Goal: Entertainment & Leisure: Consume media (video, audio)

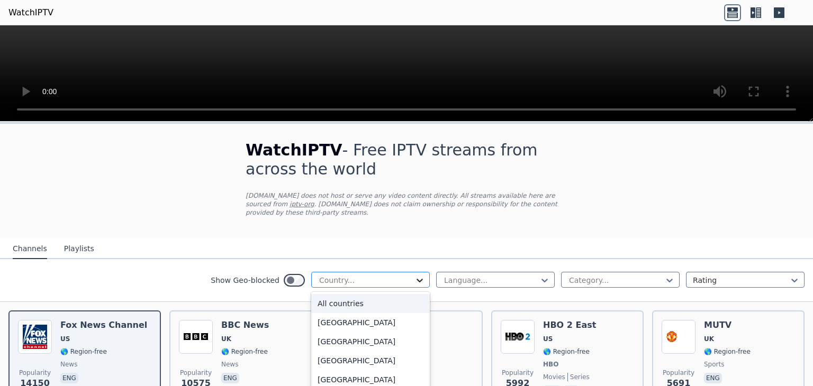
click at [414, 275] on icon at bounding box center [419, 280] width 11 height 11
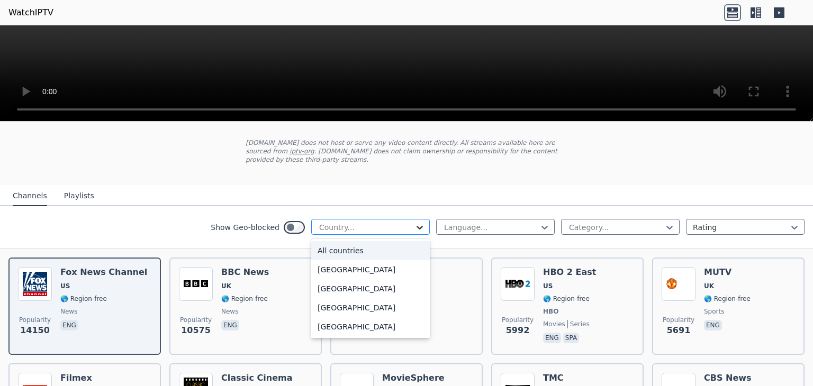
scroll to position [106, 0]
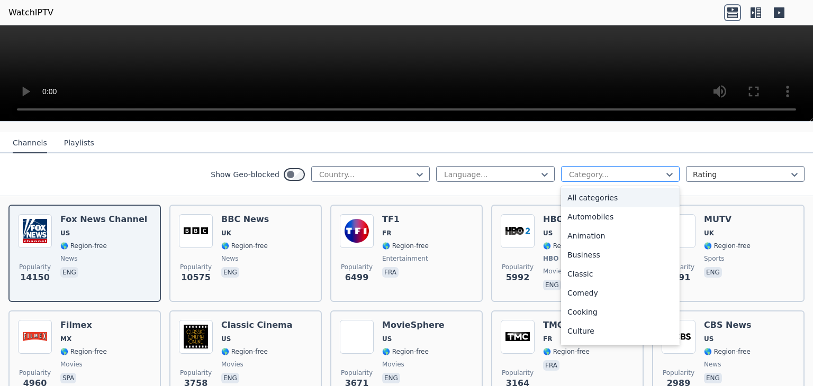
click at [625, 169] on div at bounding box center [616, 174] width 96 height 11
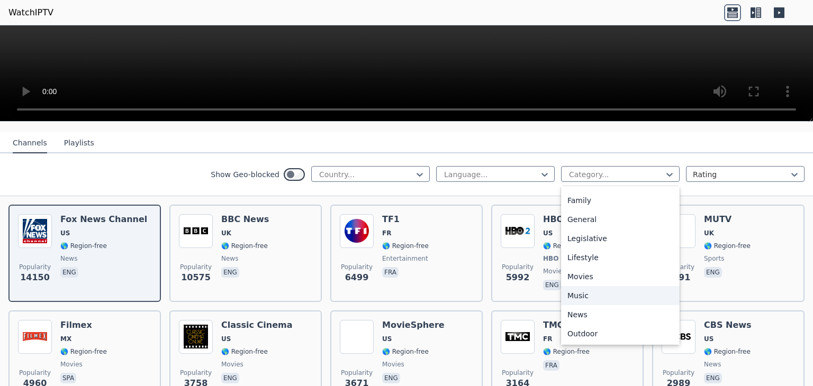
scroll to position [201, 0]
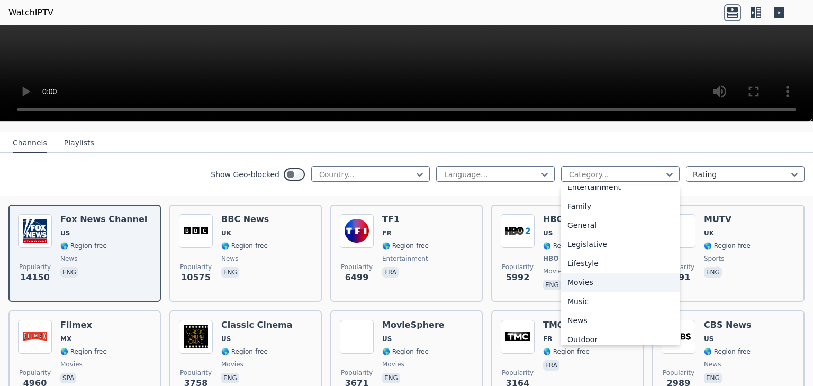
click at [601, 276] on div "Movies" at bounding box center [620, 282] width 119 height 19
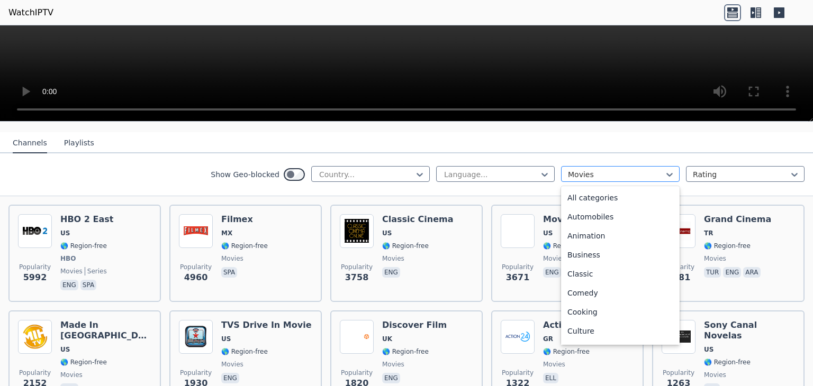
click at [644, 169] on div at bounding box center [616, 174] width 96 height 11
click at [578, 190] on div "All categories" at bounding box center [620, 197] width 119 height 19
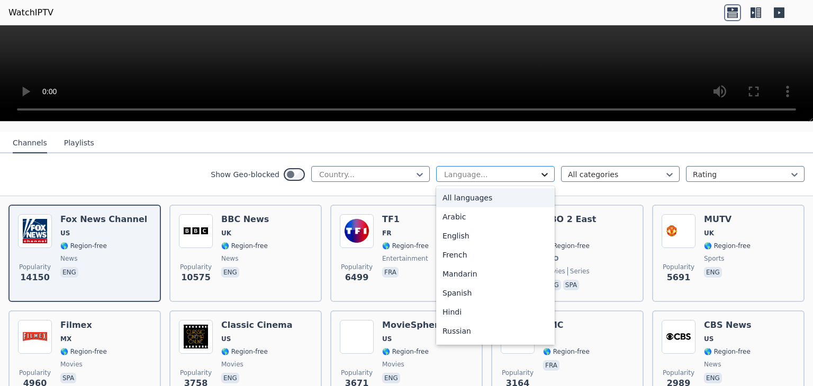
click at [540, 169] on icon at bounding box center [544, 174] width 11 height 11
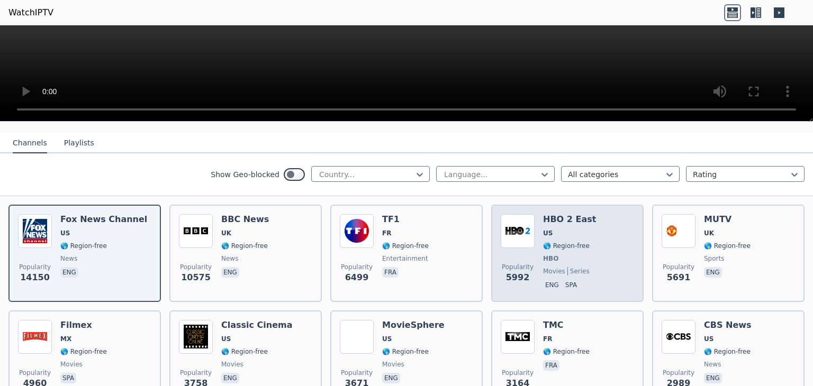
click at [529, 224] on img at bounding box center [518, 231] width 34 height 34
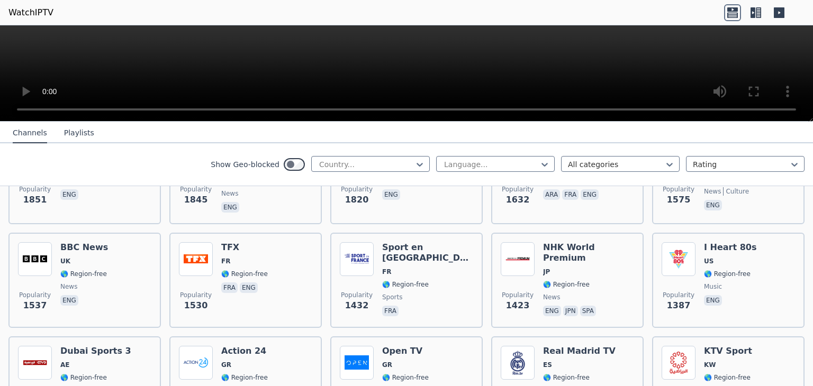
scroll to position [582, 0]
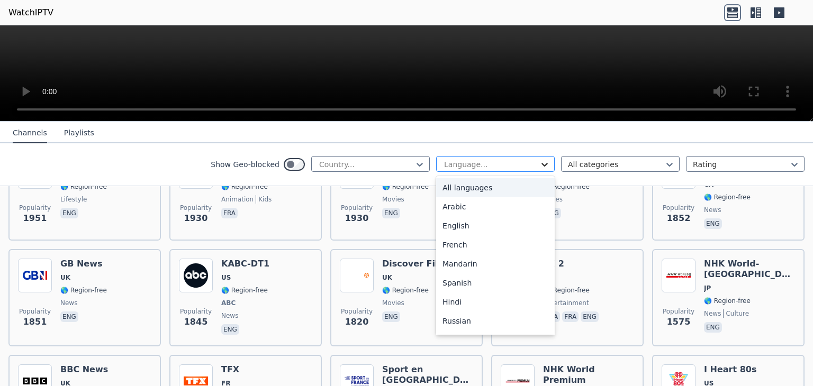
click at [539, 161] on icon at bounding box center [544, 164] width 11 height 11
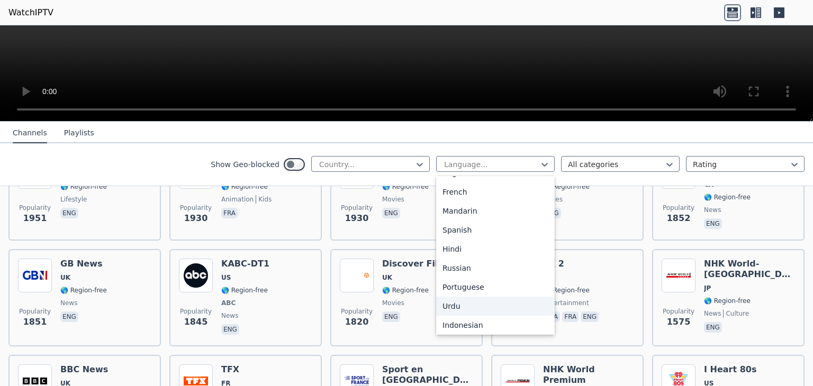
scroll to position [0, 0]
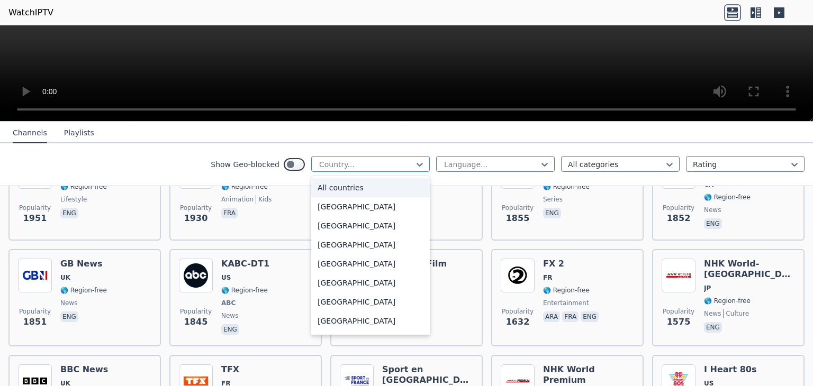
click at [396, 161] on div at bounding box center [366, 164] width 96 height 11
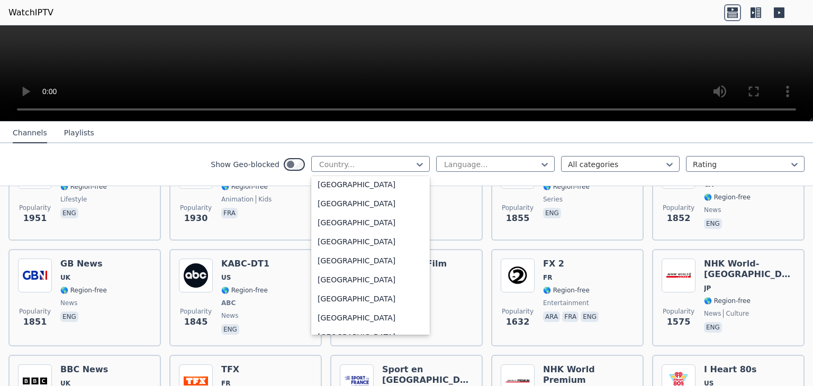
scroll to position [3705, 0]
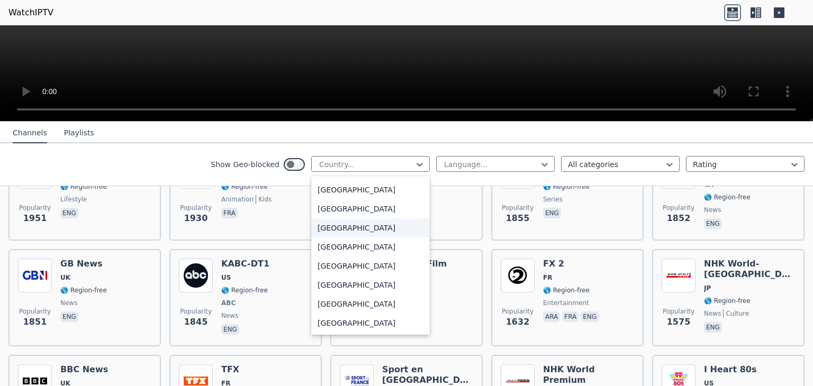
click at [342, 229] on div "[GEOGRAPHIC_DATA]" at bounding box center [370, 228] width 119 height 19
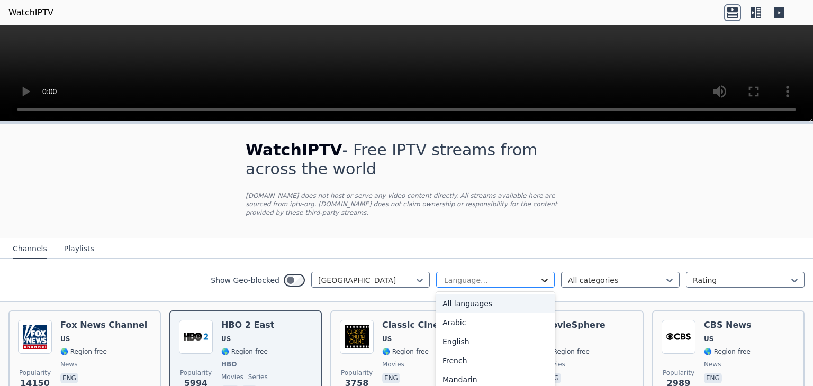
click at [539, 275] on icon at bounding box center [544, 280] width 11 height 11
click at [440, 333] on div "English" at bounding box center [495, 341] width 119 height 19
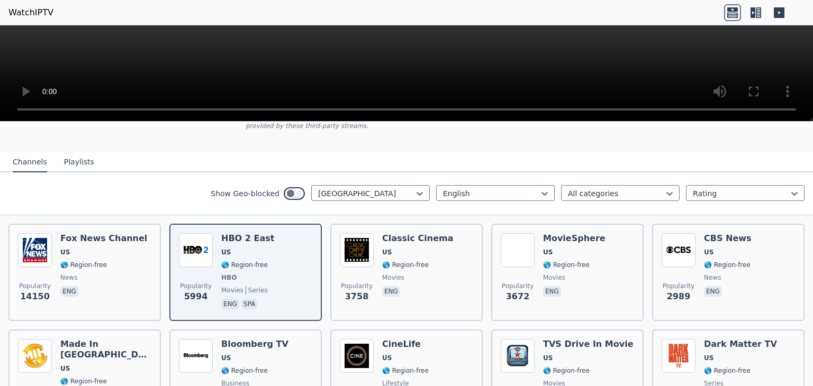
scroll to position [106, 0]
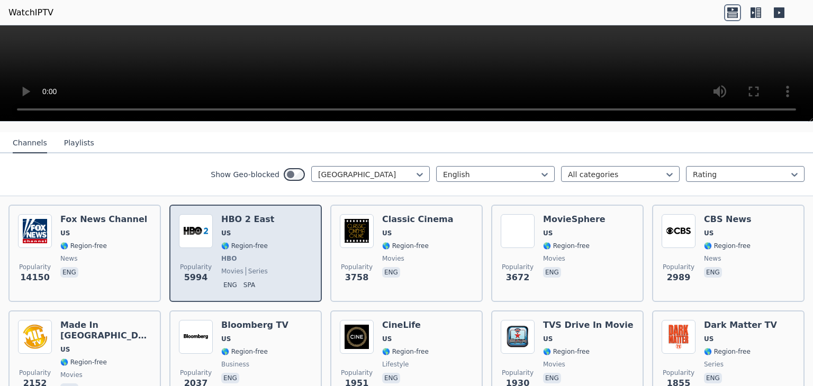
click at [271, 236] on div "Popularity 5994 HBO 2 East US 🌎 Region-free HBO movies series eng spa" at bounding box center [245, 253] width 133 height 78
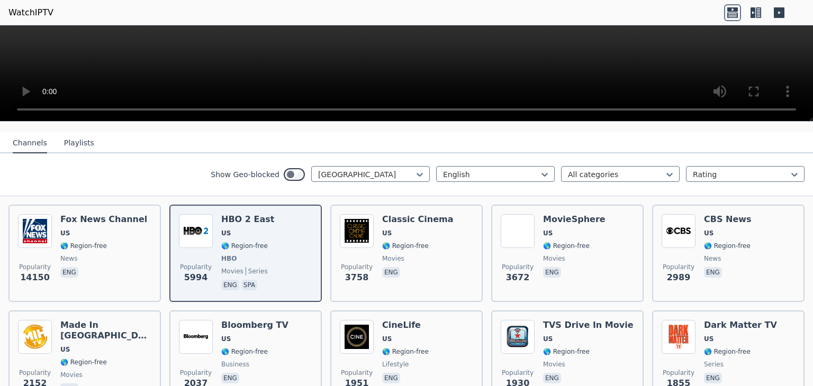
drag, startPoint x: 73, startPoint y: 134, endPoint x: 56, endPoint y: 141, distance: 18.0
click at [56, 141] on div "Channels Playlists" at bounding box center [53, 143] width 98 height 20
click at [68, 136] on button "Playlists" at bounding box center [79, 143] width 30 height 20
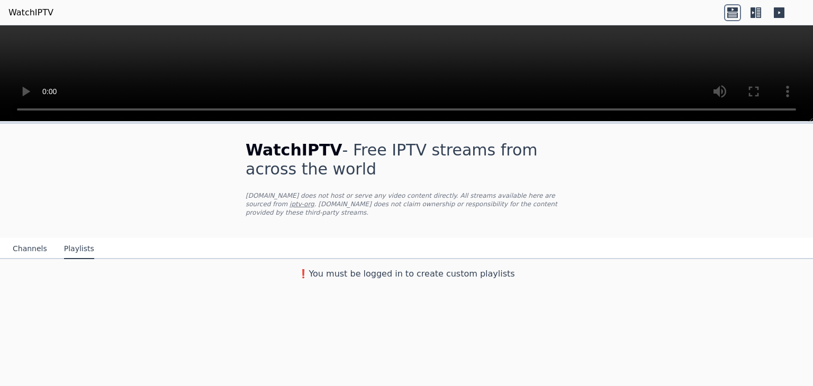
click at [25, 239] on button "Channels" at bounding box center [30, 249] width 34 height 20
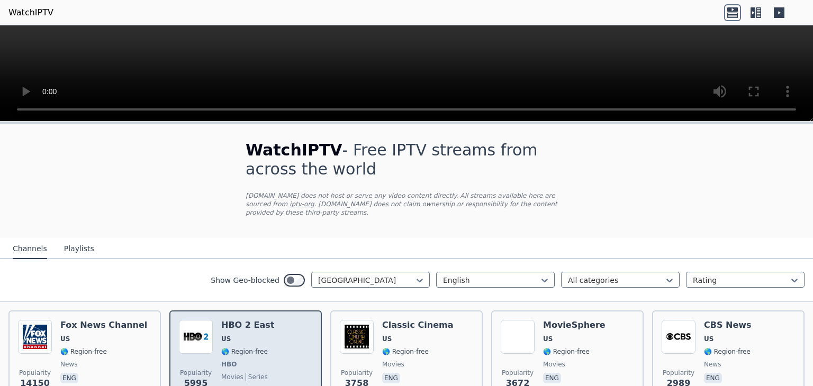
click at [214, 337] on div "Popularity 5995 HBO 2 East US 🌎 Region-free HBO movies series eng spa" at bounding box center [245, 359] width 133 height 78
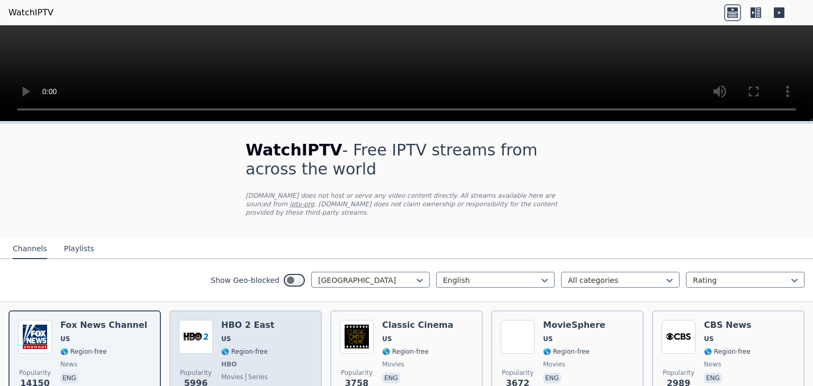
click at [241, 323] on div "HBO 2 East US 🌎 Region-free HBO movies series eng spa" at bounding box center [247, 359] width 53 height 78
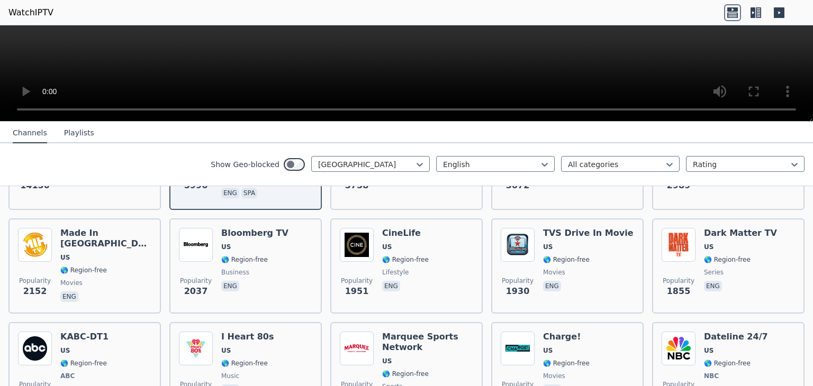
scroll to position [212, 0]
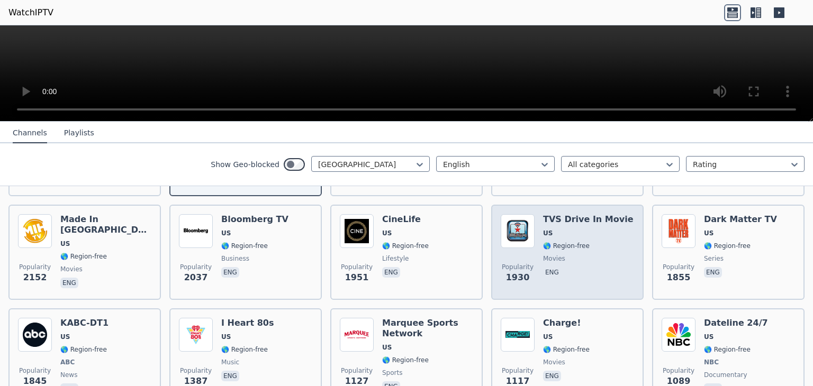
click at [578, 214] on h6 "TVS Drive In Movie" at bounding box center [588, 219] width 91 height 11
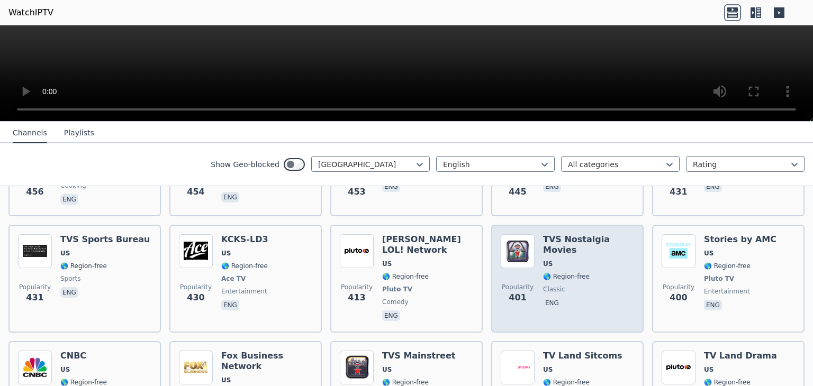
scroll to position [1588, 0]
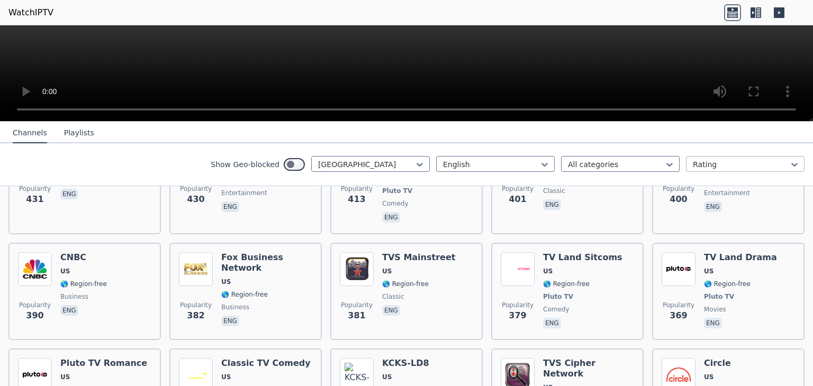
click at [764, 162] on div at bounding box center [741, 164] width 96 height 11
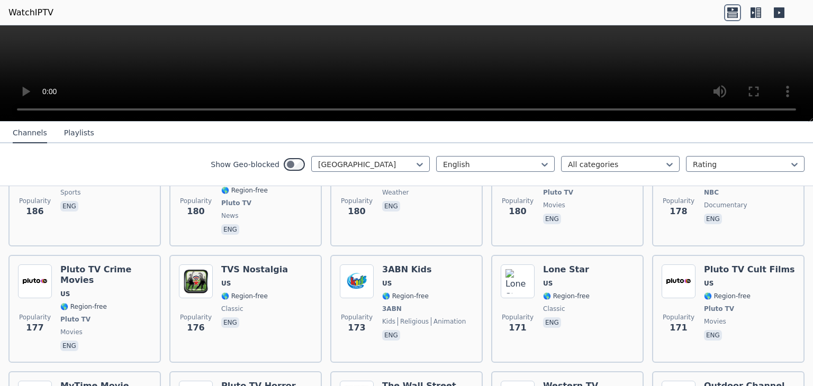
scroll to position [2700, 0]
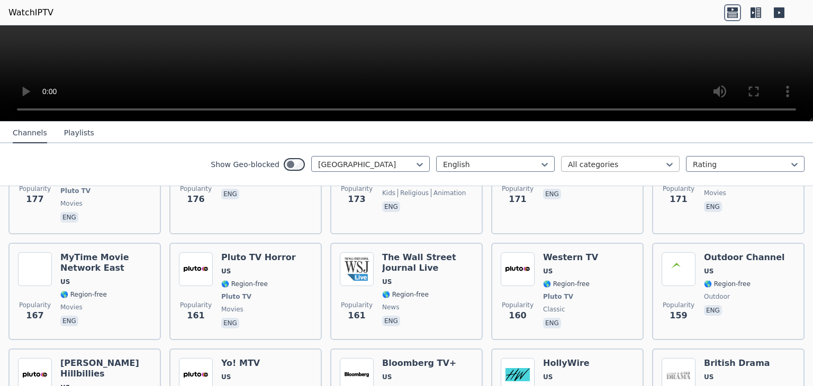
click at [601, 167] on div at bounding box center [616, 164] width 96 height 11
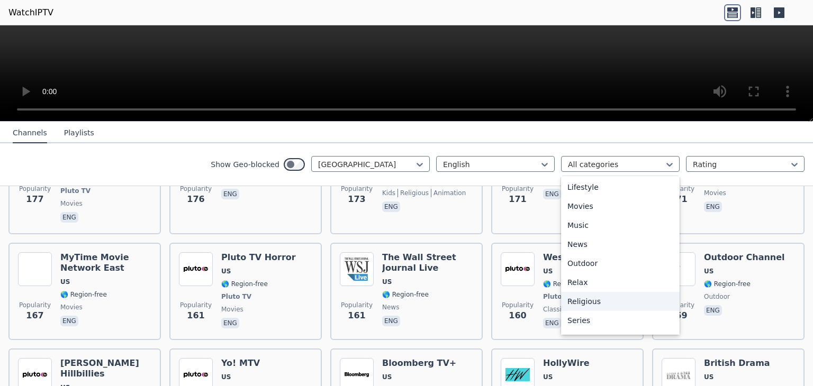
scroll to position [254, 0]
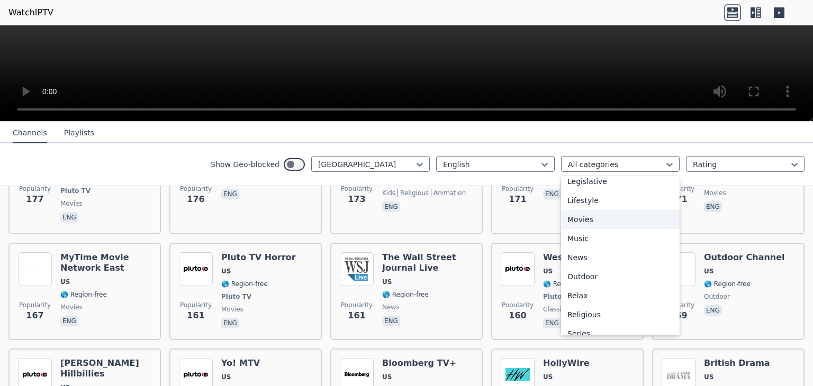
click at [562, 221] on div "Movies" at bounding box center [620, 219] width 119 height 19
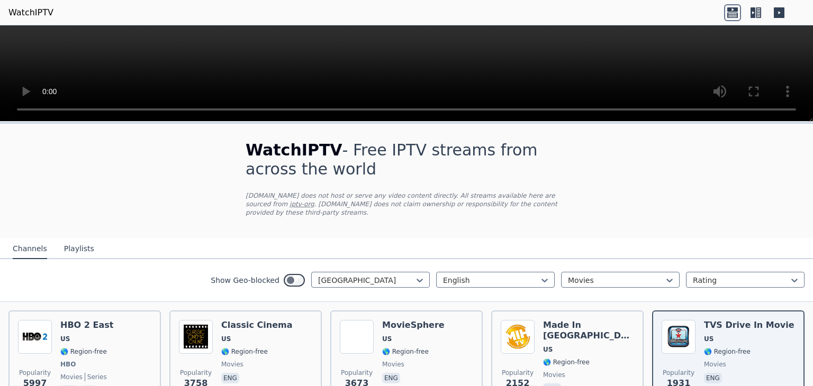
scroll to position [106, 0]
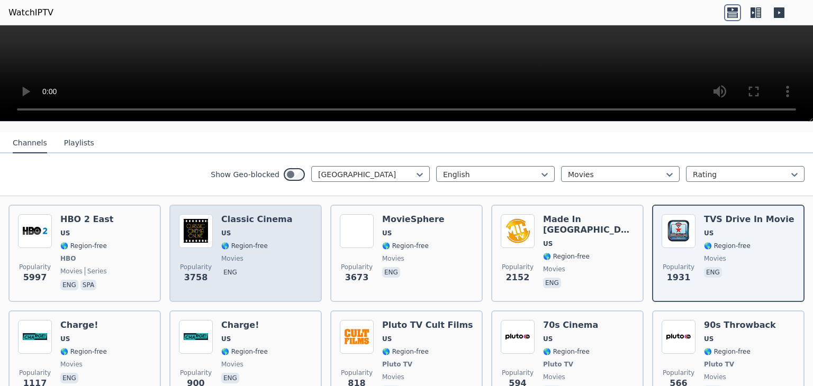
click at [221, 242] on div "Classic Cinema US 🌎 Region-free movies eng" at bounding box center [256, 253] width 71 height 78
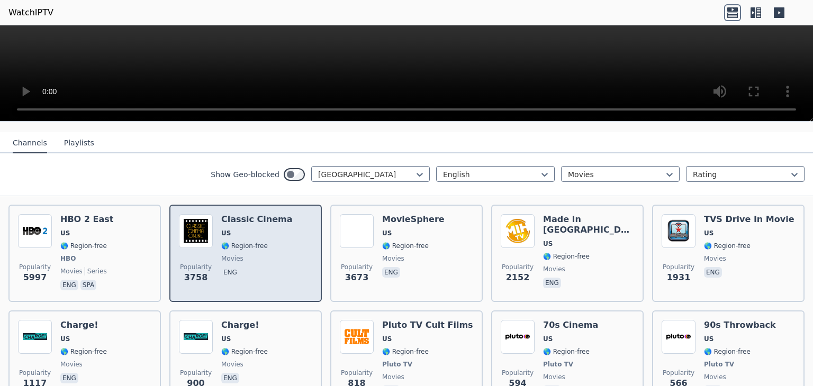
click at [222, 242] on div "Classic Cinema US 🌎 Region-free movies eng" at bounding box center [256, 253] width 71 height 78
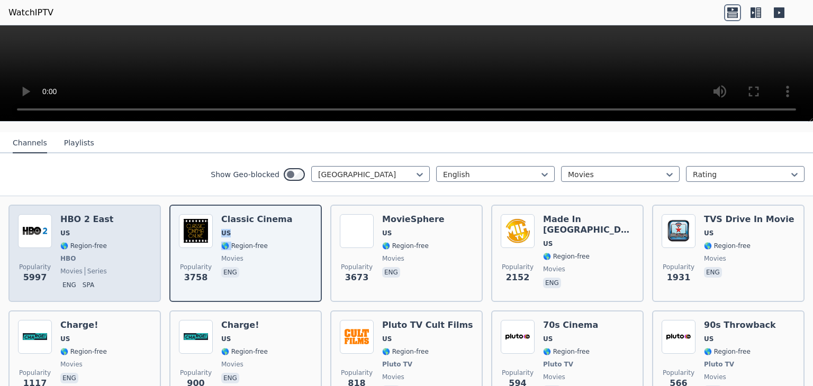
click at [45, 231] on img at bounding box center [35, 231] width 34 height 34
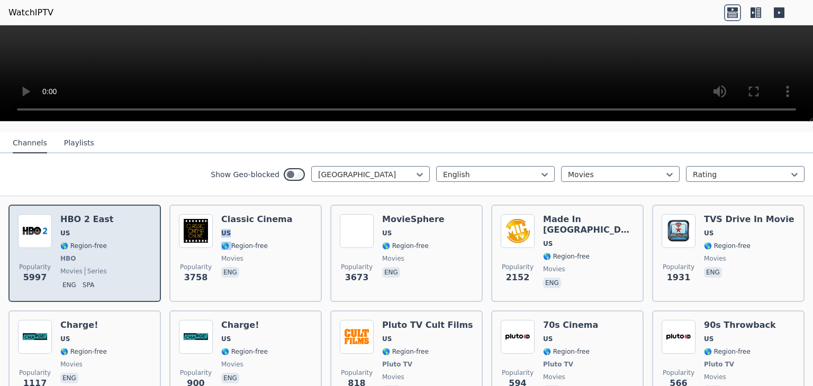
click at [45, 231] on img at bounding box center [35, 231] width 34 height 34
click at [46, 231] on img at bounding box center [35, 231] width 34 height 34
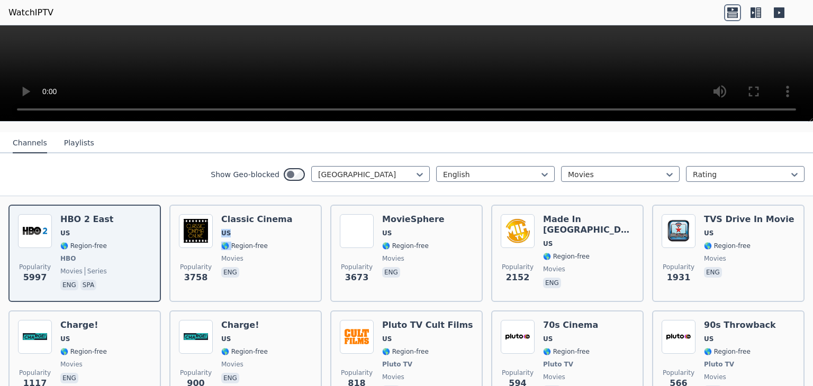
click at [638, 64] on video at bounding box center [406, 73] width 813 height 96
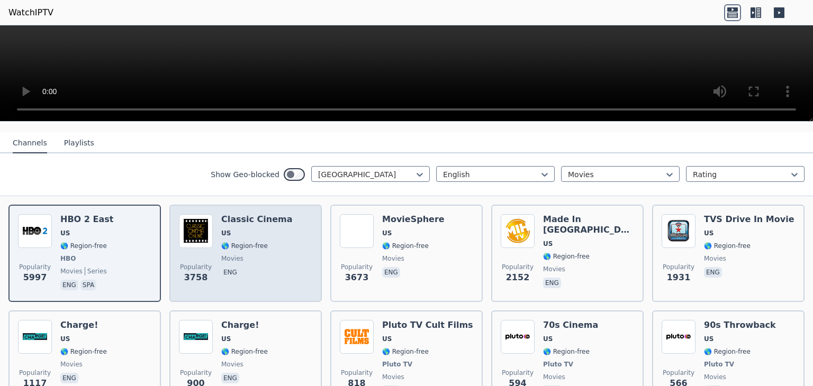
click at [273, 267] on span "eng" at bounding box center [256, 273] width 71 height 13
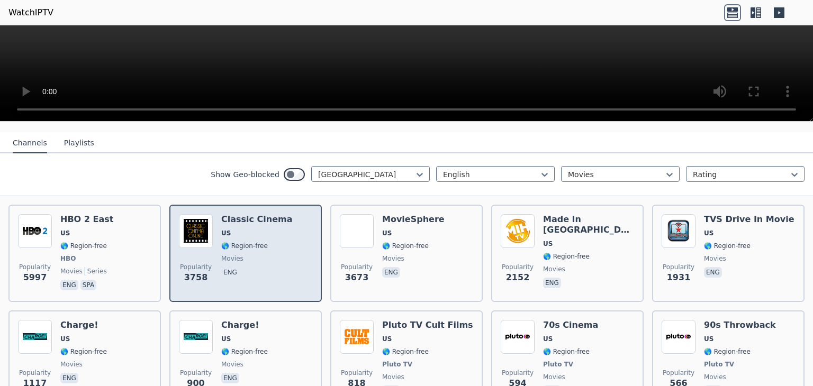
click at [273, 267] on span "eng" at bounding box center [256, 273] width 71 height 13
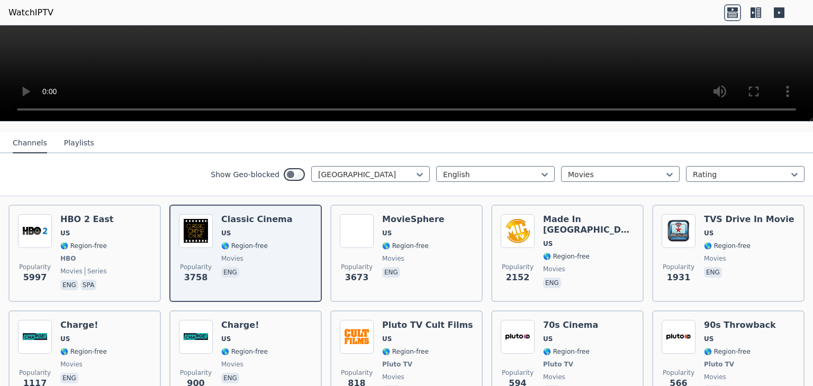
click at [399, 70] on video at bounding box center [406, 73] width 813 height 96
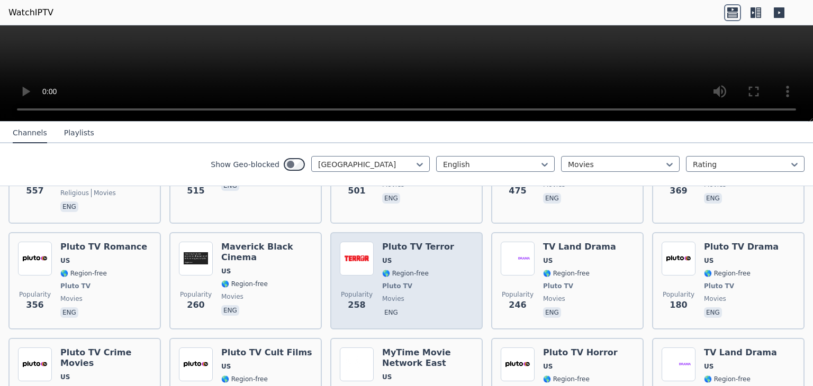
scroll to position [423, 0]
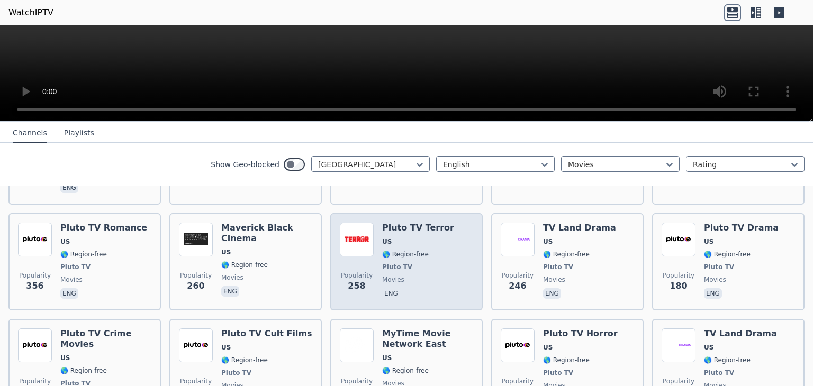
click at [449, 232] on div "Popularity 258 Pluto TV Terror US 🌎 Region-free Pluto TV movies eng" at bounding box center [406, 262] width 133 height 78
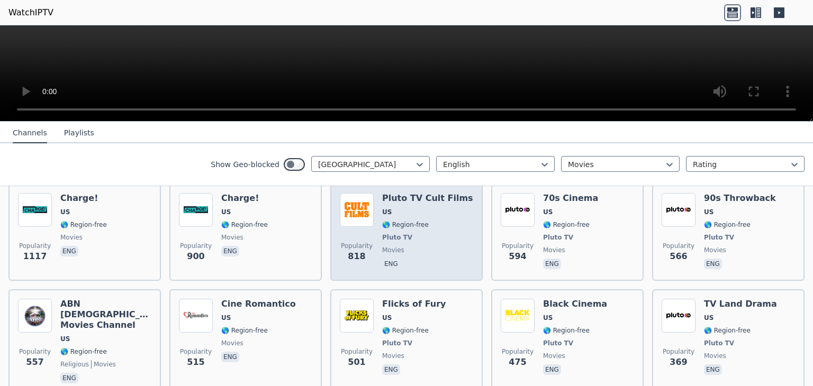
scroll to position [212, 0]
